Goal: Information Seeking & Learning: Find specific fact

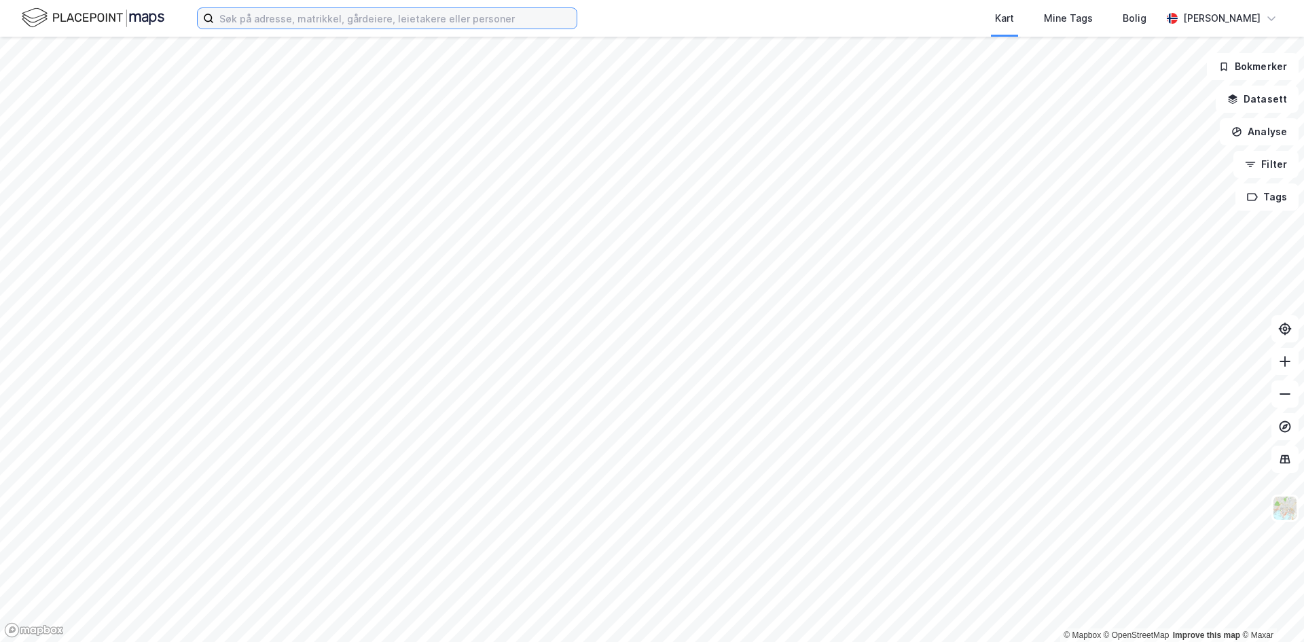
click at [494, 20] on input at bounding box center [395, 18] width 363 height 20
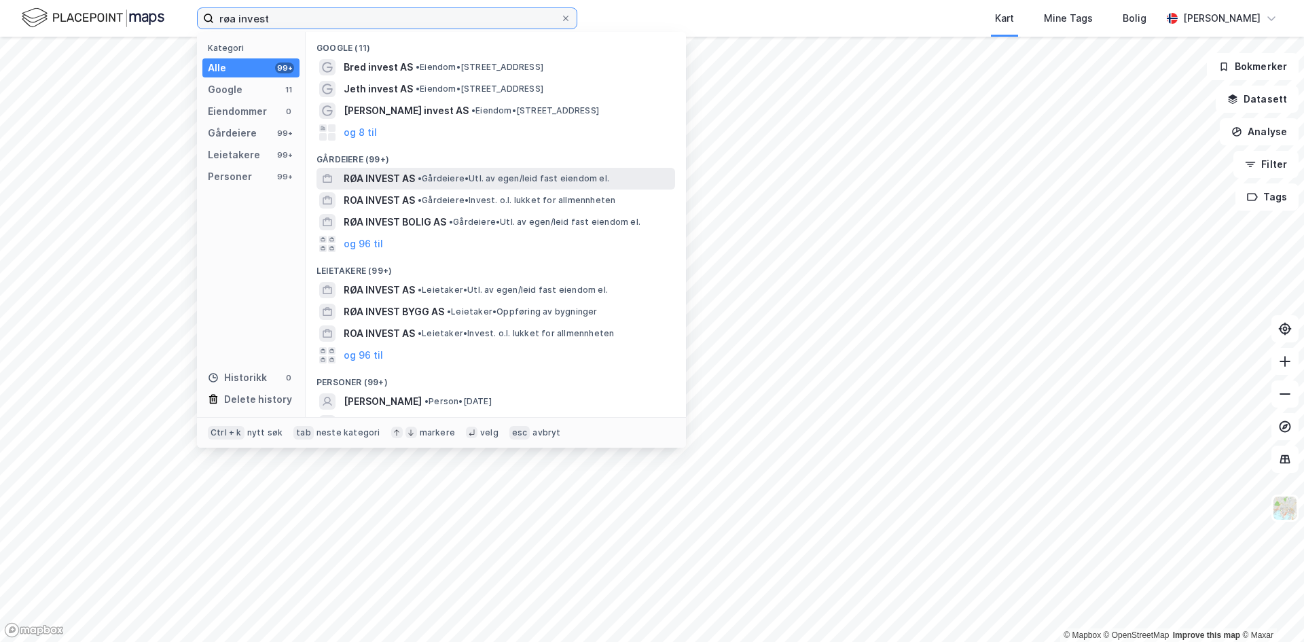
type input "røa invest"
click at [476, 171] on div "RØA INVEST AS • Gårdeiere • Utl. av egen/leid fast eiendom el." at bounding box center [508, 179] width 329 height 16
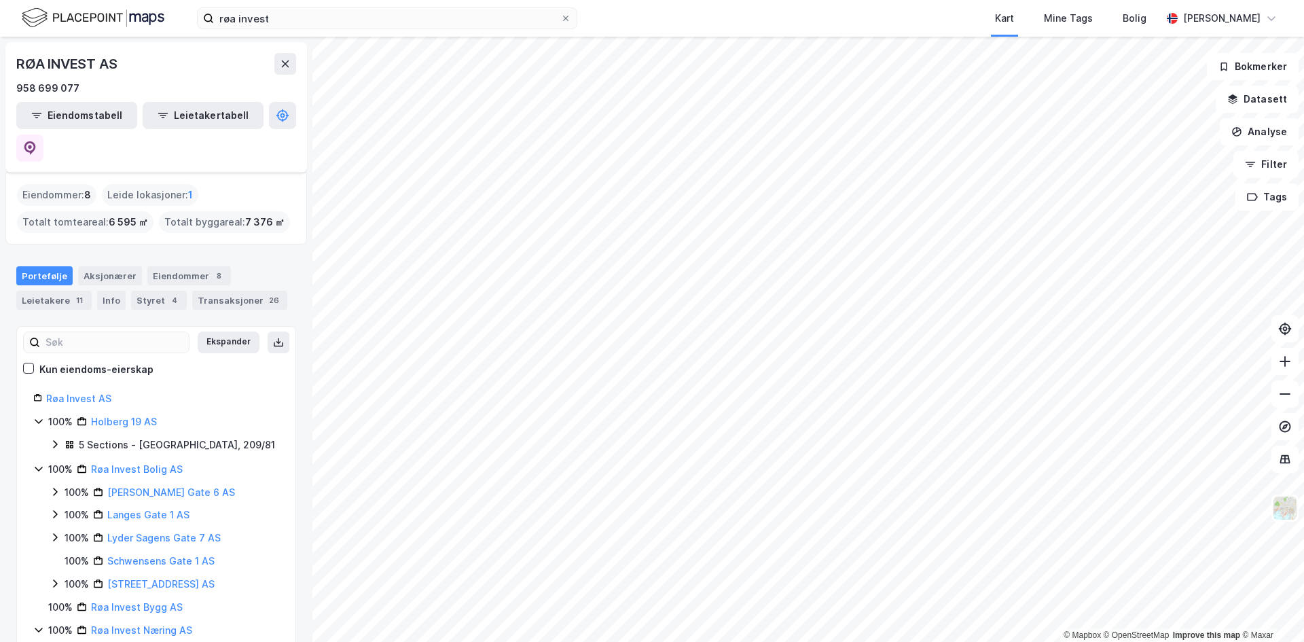
scroll to position [20, 0]
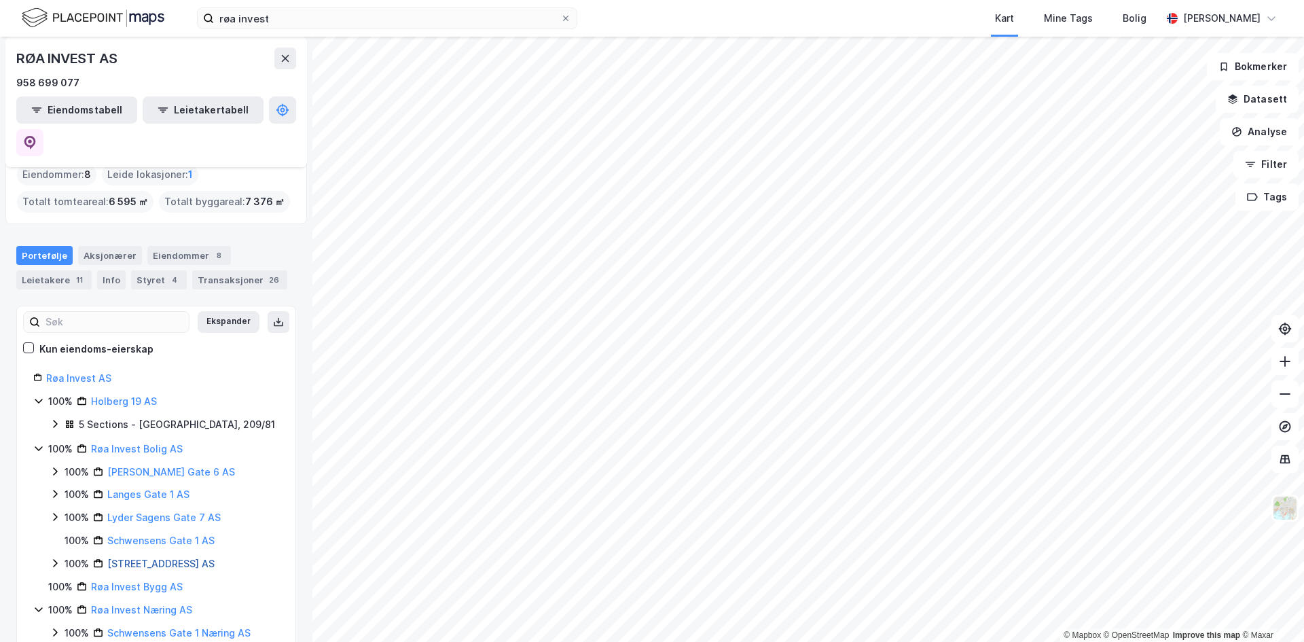
click at [144, 558] on link "[STREET_ADDRESS] AS" at bounding box center [160, 564] width 107 height 12
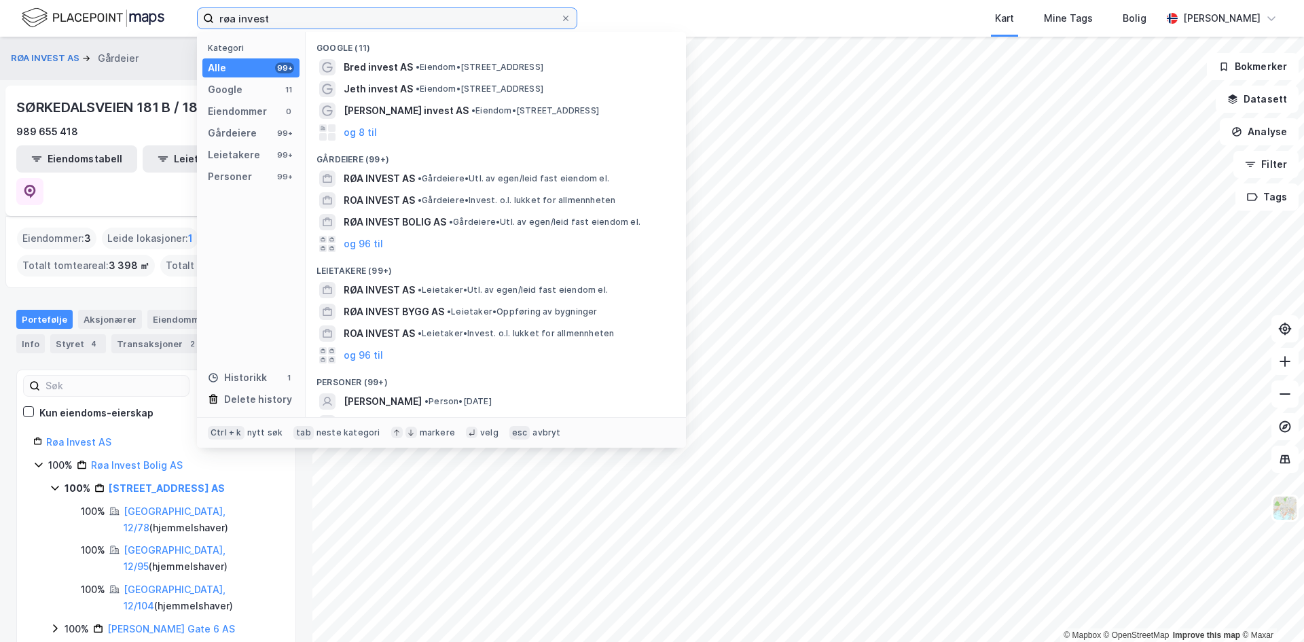
click at [314, 13] on input "røa invest" at bounding box center [387, 18] width 346 height 20
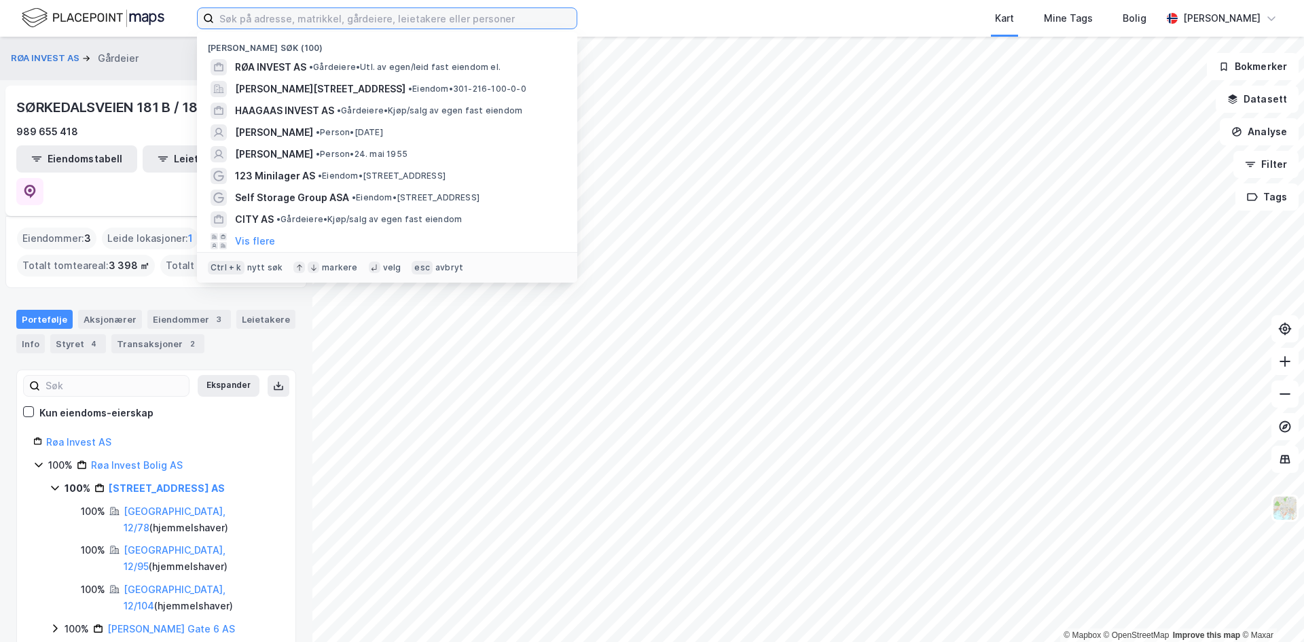
paste input "[PERSON_NAME]"
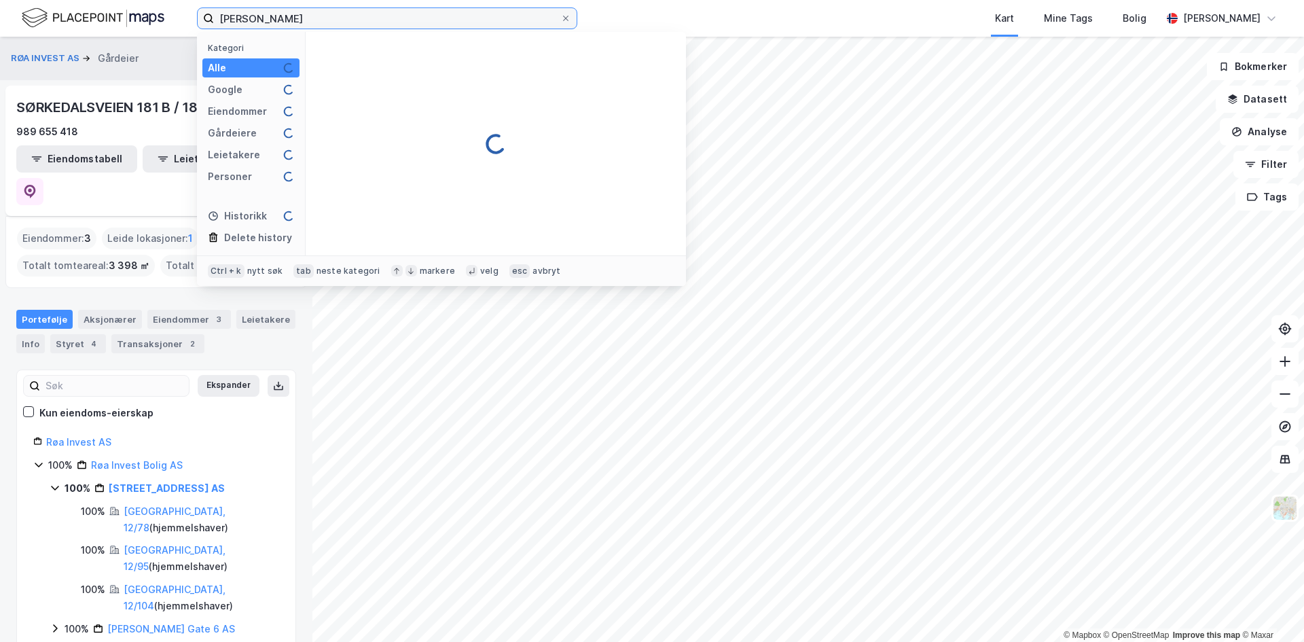
click at [314, 13] on input "[PERSON_NAME]" at bounding box center [387, 18] width 346 height 20
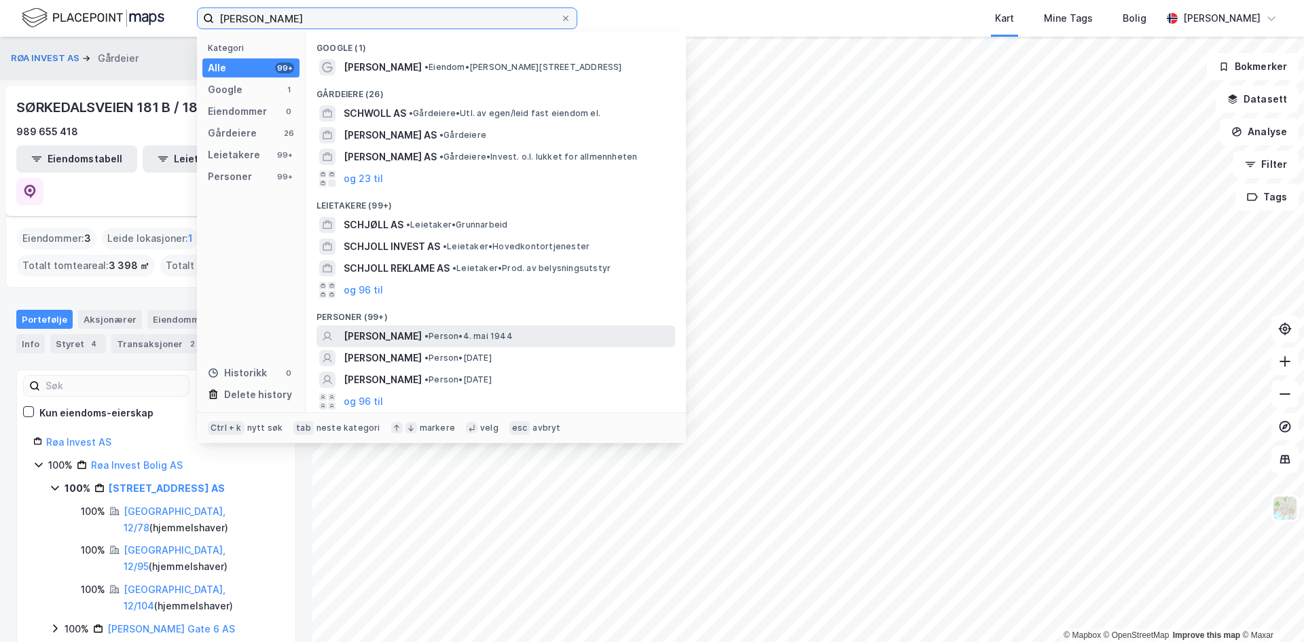
type input "[PERSON_NAME]"
click at [460, 339] on span "• Person • [DATE]" at bounding box center [469, 336] width 88 height 11
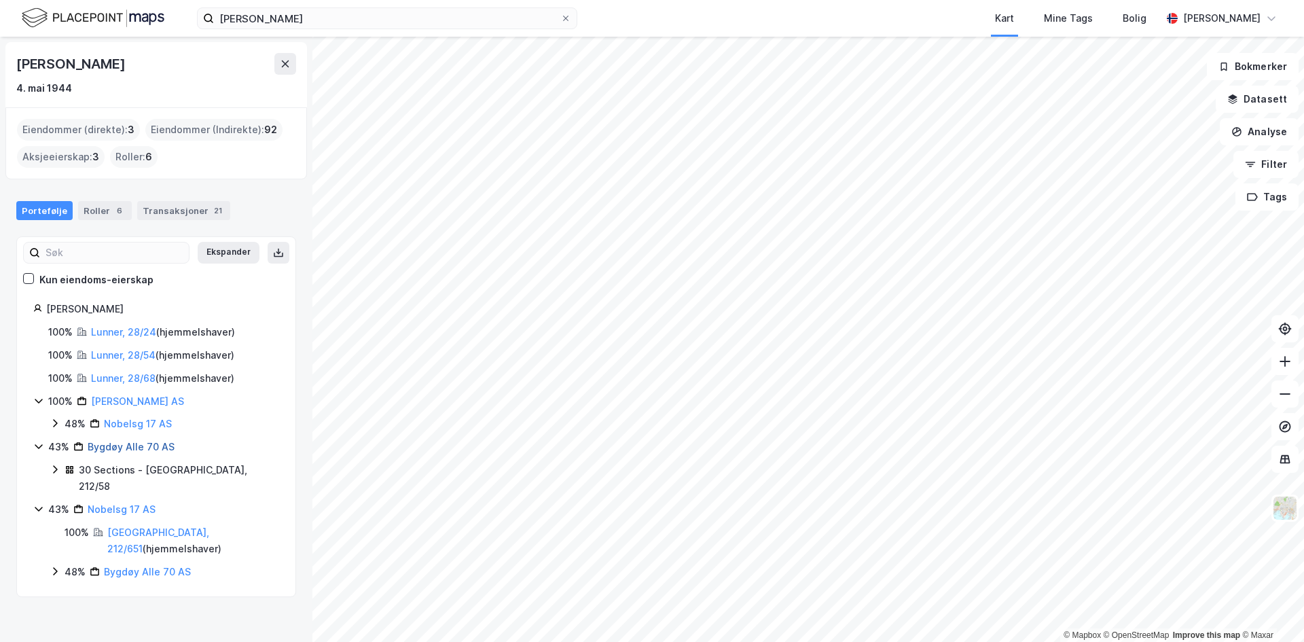
click at [132, 452] on link "Bygdøy Alle 70 AS" at bounding box center [131, 447] width 87 height 12
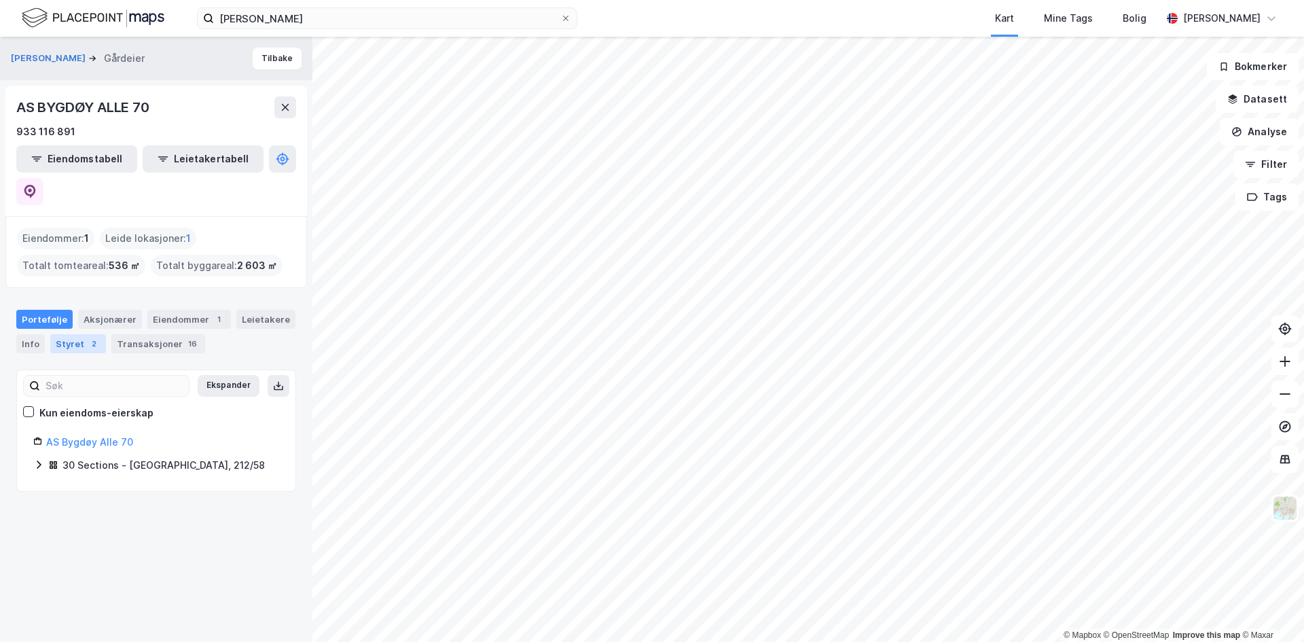
click at [66, 334] on div "Styret 2" at bounding box center [78, 343] width 56 height 19
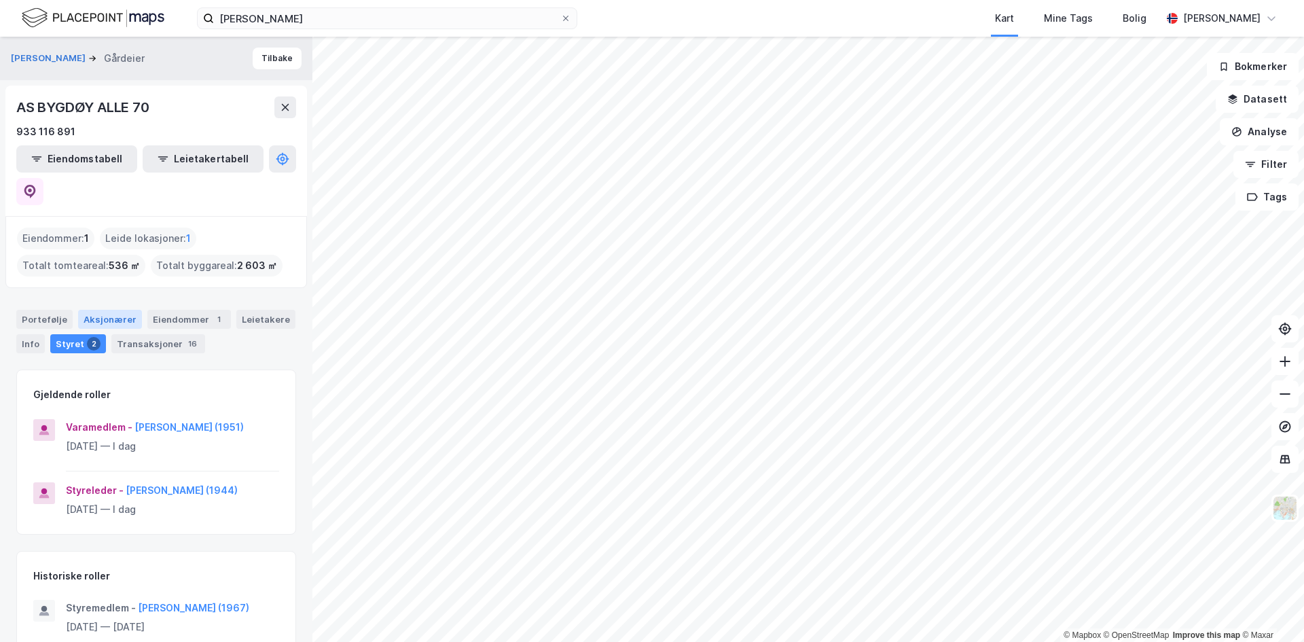
click at [113, 310] on div "Aksjonærer" at bounding box center [110, 319] width 64 height 19
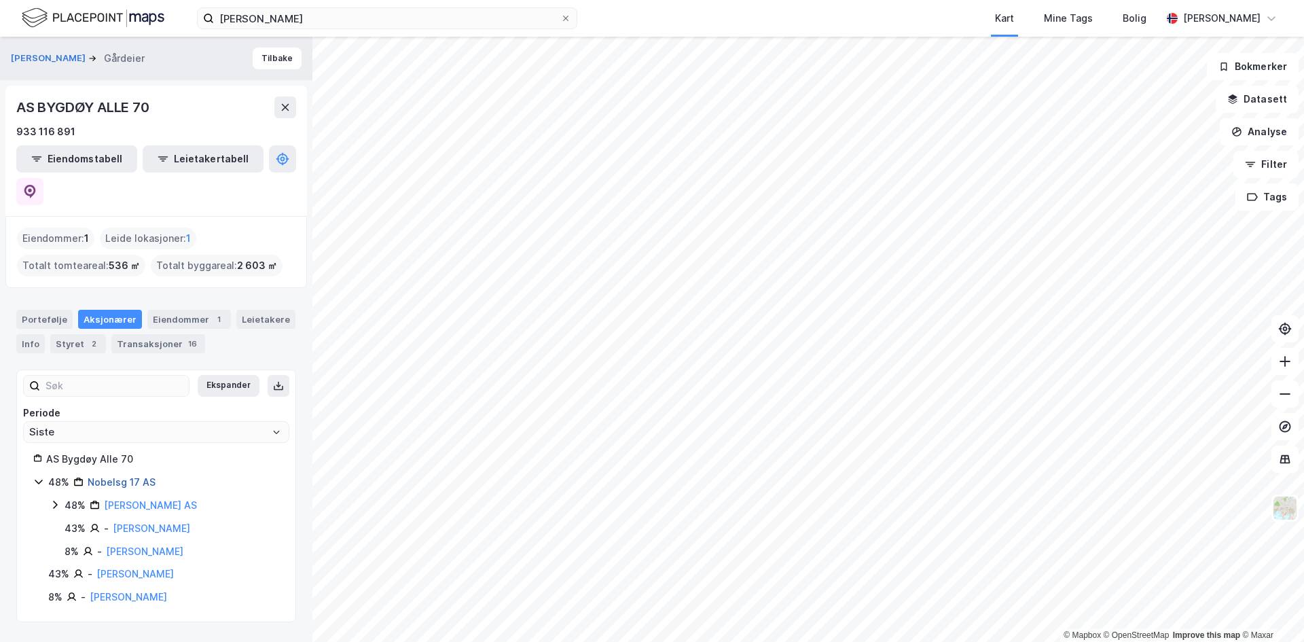
click at [127, 476] on link "Nobelsg 17 AS" at bounding box center [122, 482] width 68 height 12
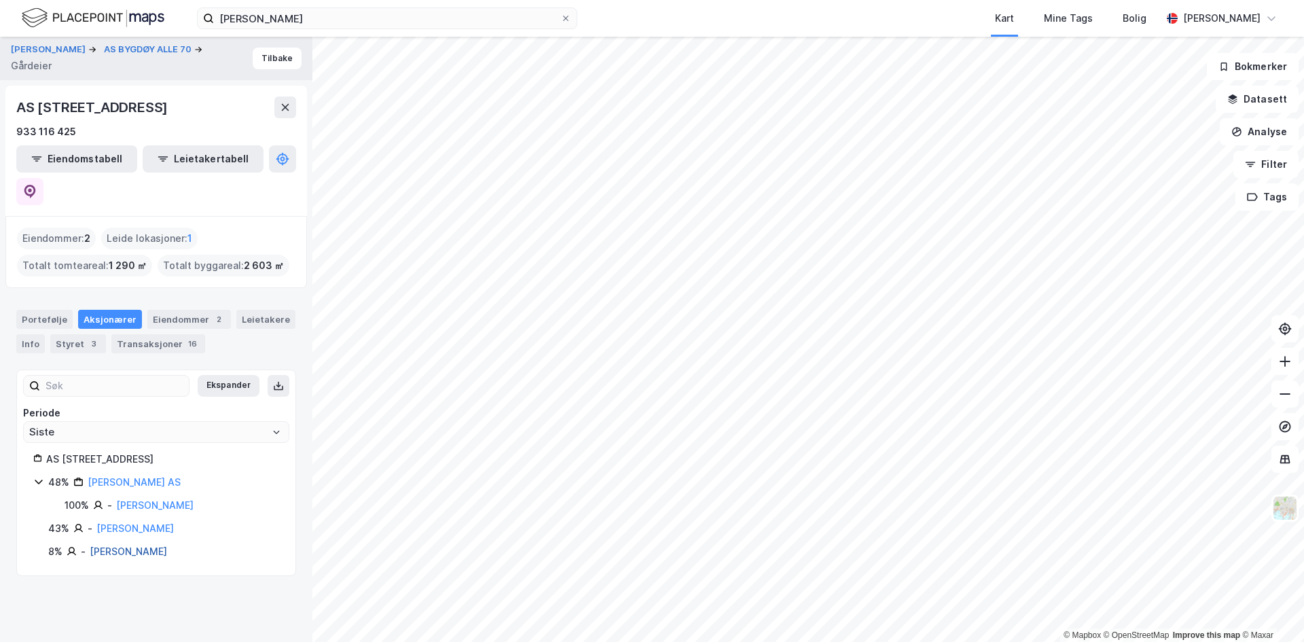
click at [126, 545] on link "[PERSON_NAME]" at bounding box center [128, 551] width 77 height 12
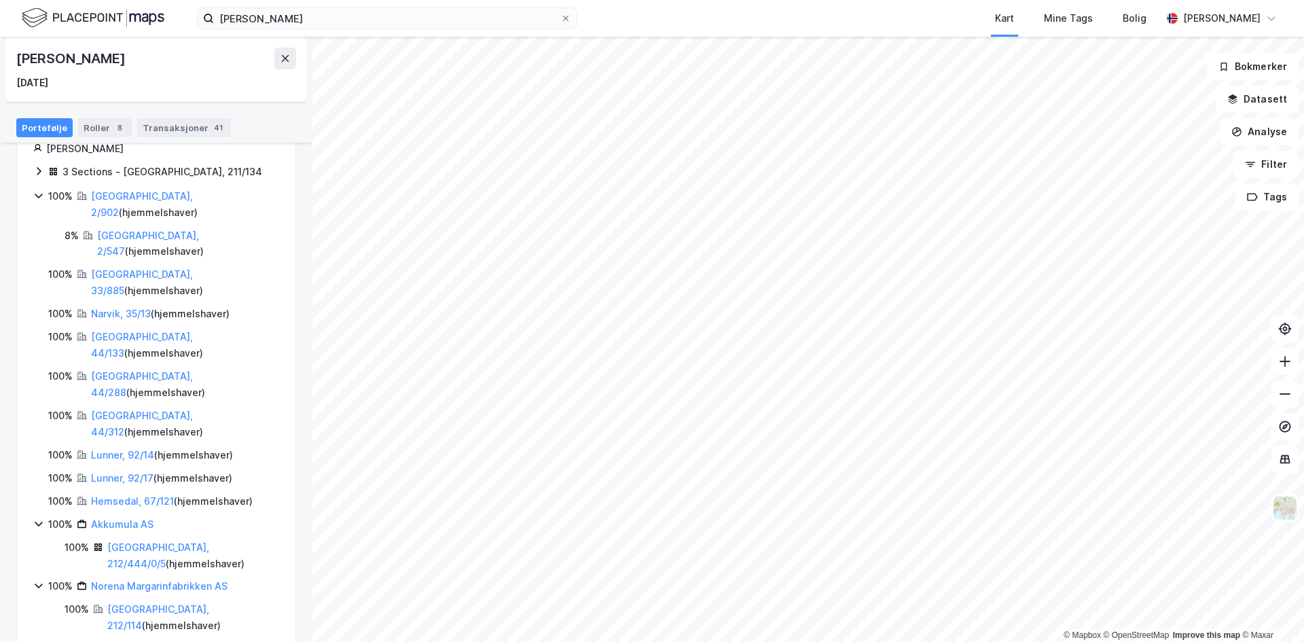
scroll to position [255, 0]
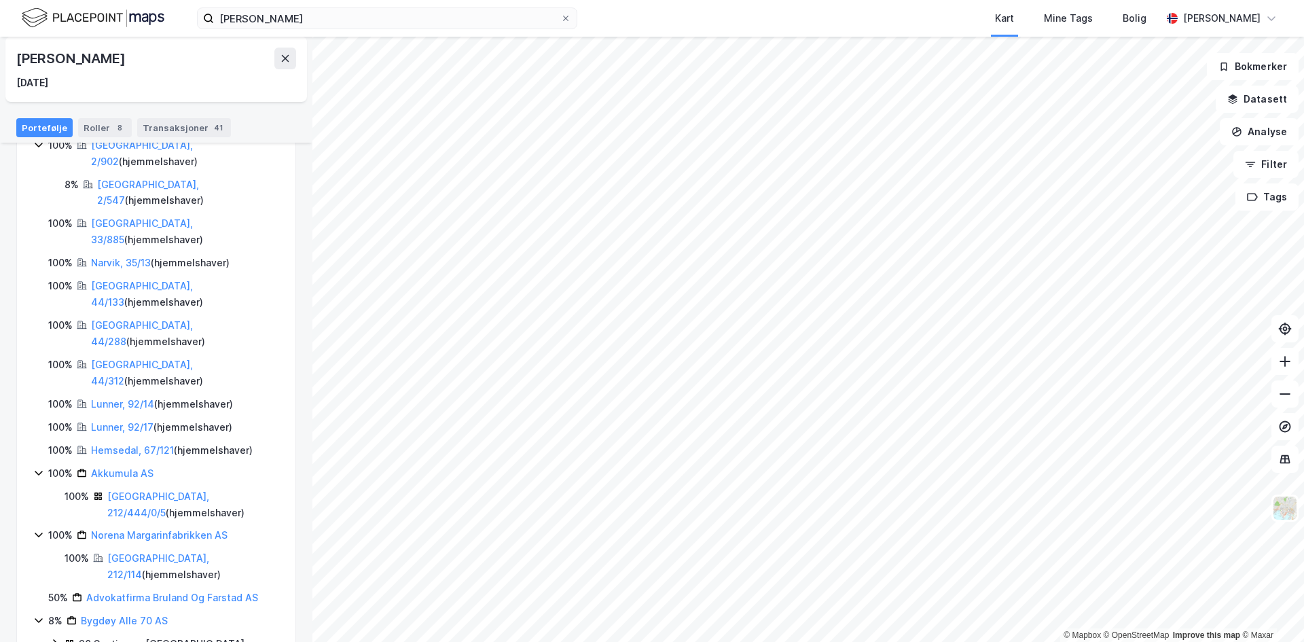
click at [110, 613] on div "Bygdøy Alle 70 AS" at bounding box center [124, 621] width 87 height 16
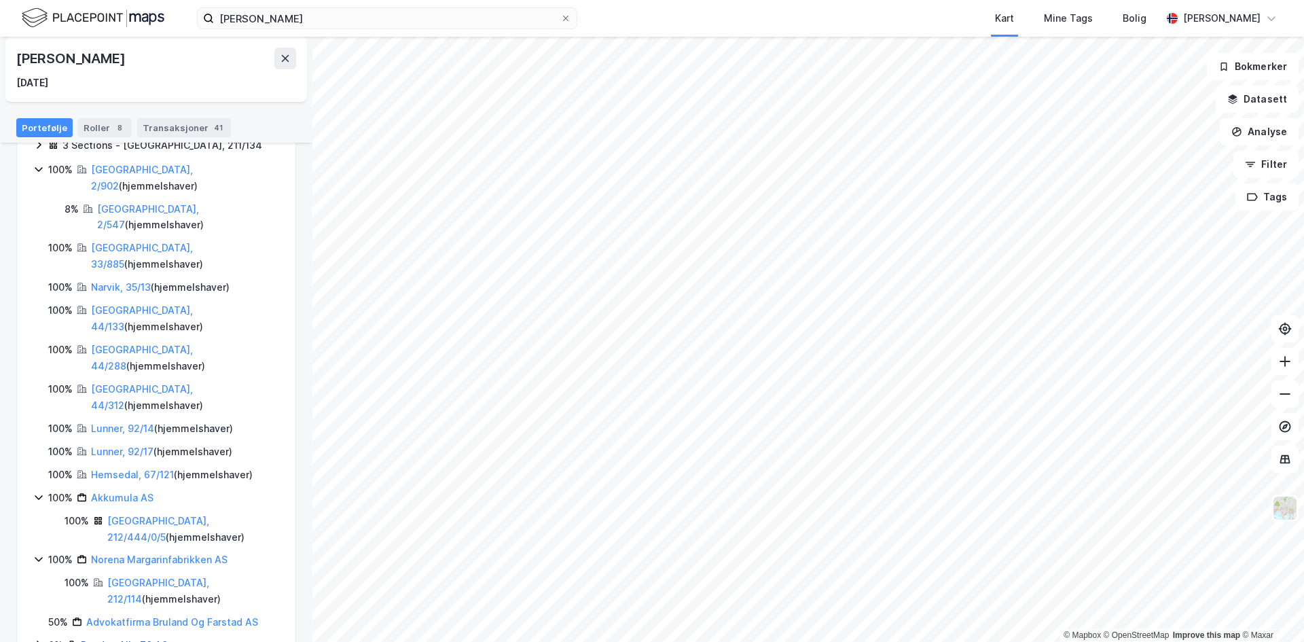
click at [107, 639] on link "Bygdøy Alle 70 AS" at bounding box center [124, 645] width 87 height 12
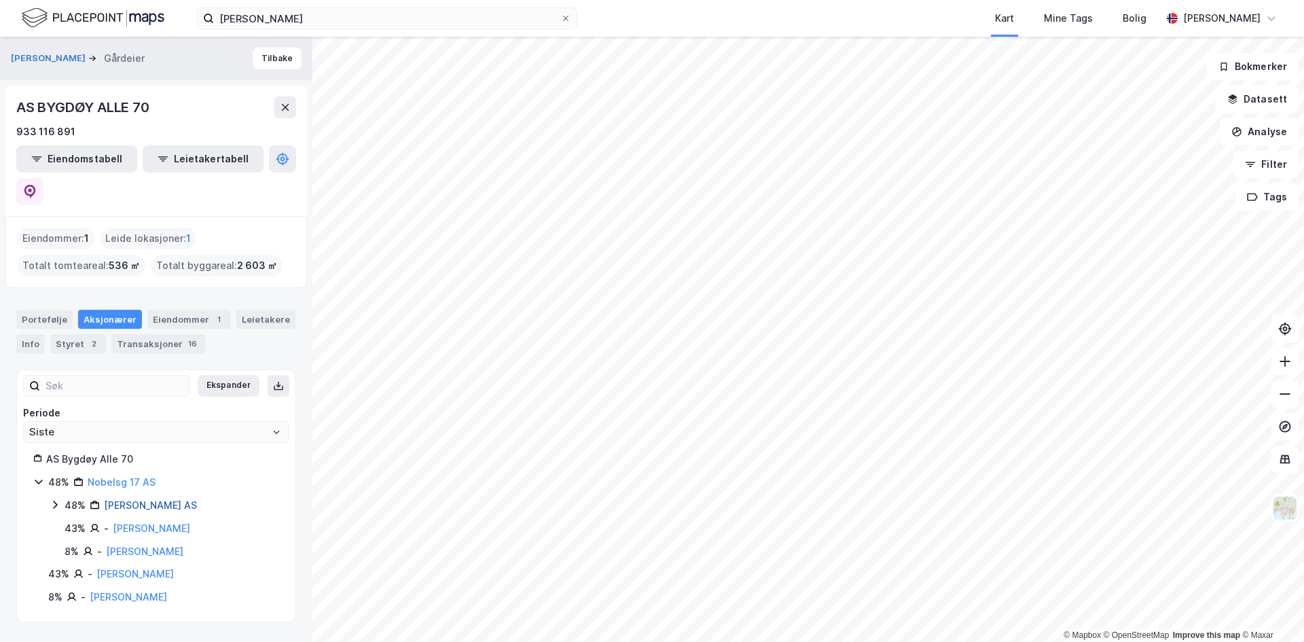
click at [111, 499] on link "[PERSON_NAME] AS" at bounding box center [150, 505] width 93 height 12
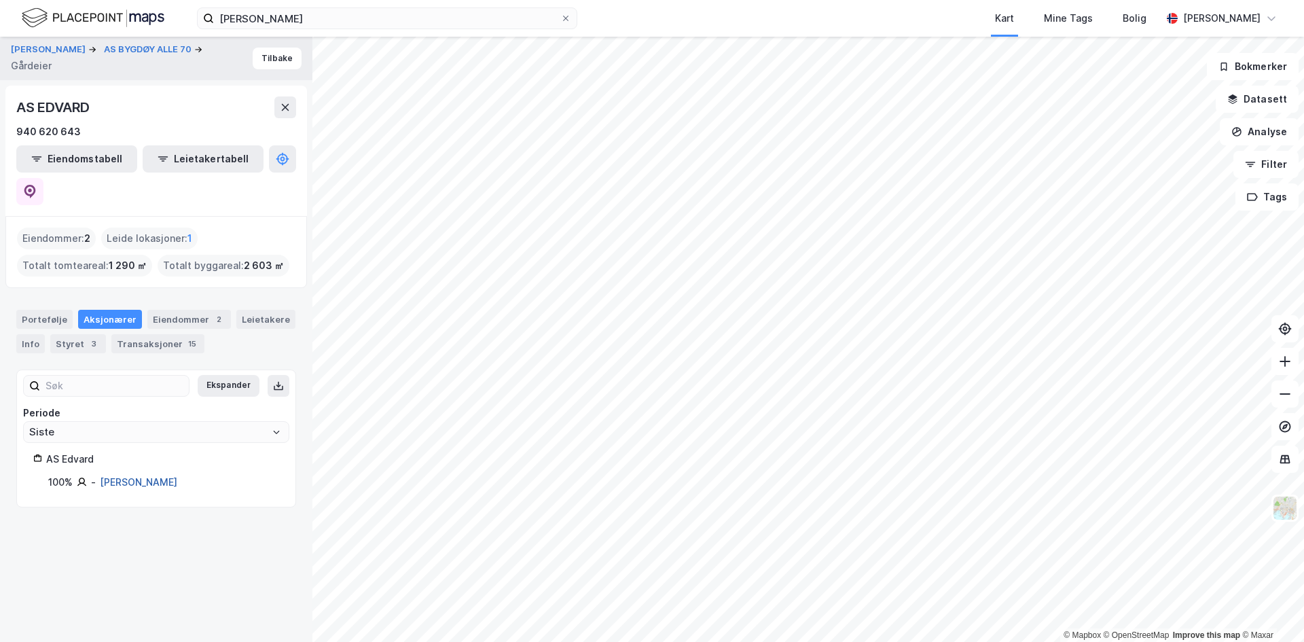
click at [107, 476] on link "[PERSON_NAME]" at bounding box center [138, 482] width 77 height 12
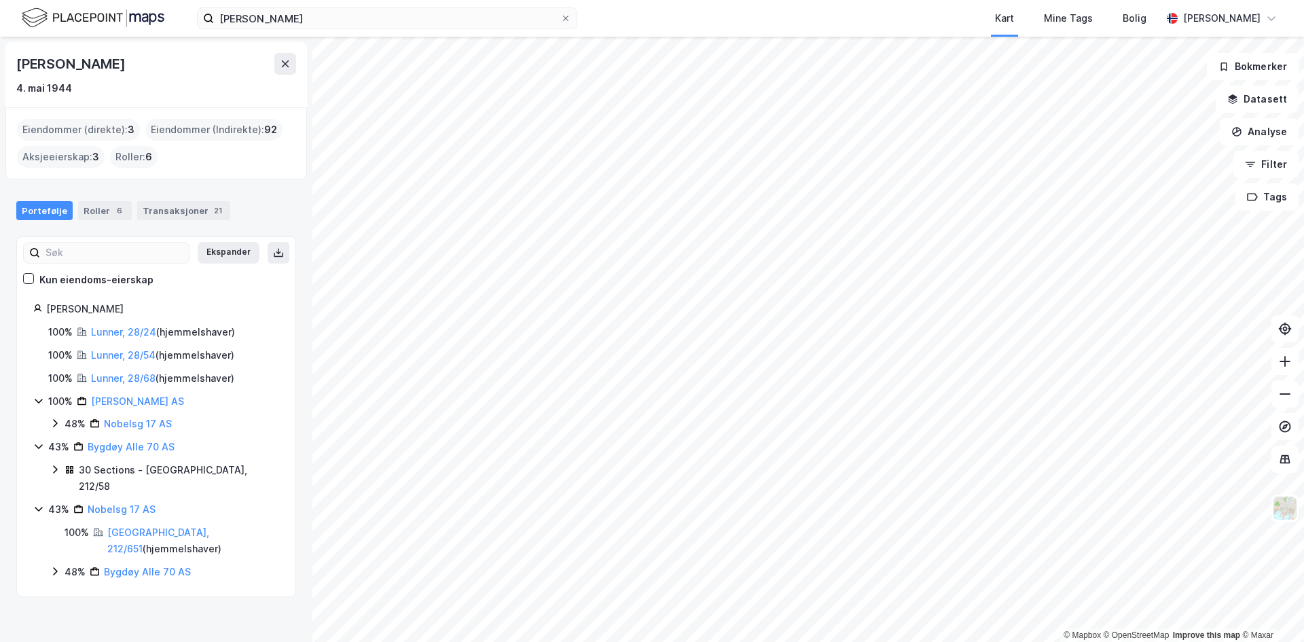
click at [127, 476] on div "30 Sections - [GEOGRAPHIC_DATA], 212/58" at bounding box center [179, 478] width 200 height 33
